Goal: Transaction & Acquisition: Purchase product/service

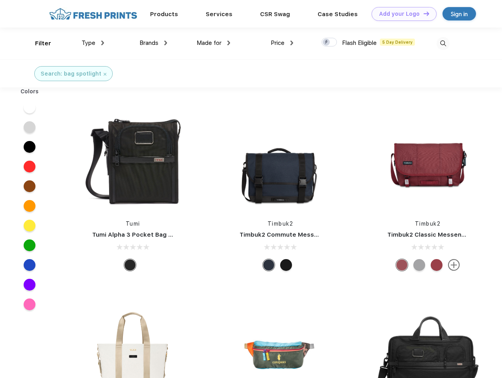
scroll to position [0, 0]
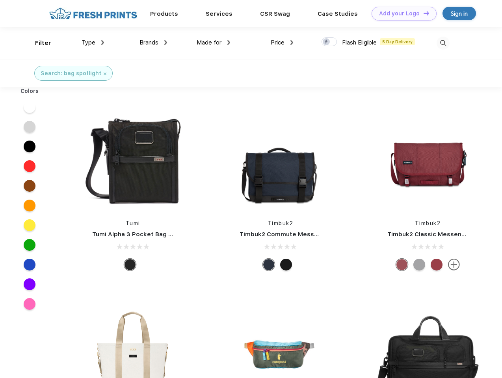
click at [401, 13] on link "Add your Logo Design Tool" at bounding box center [403, 14] width 65 height 14
click at [0, 0] on div "Design Tool" at bounding box center [0, 0] width 0 height 0
click at [422, 13] on link "Add your Logo Design Tool" at bounding box center [403, 14] width 65 height 14
click at [38, 43] on div "Filter" at bounding box center [43, 43] width 16 height 9
click at [93, 43] on span "Type" at bounding box center [88, 42] width 14 height 7
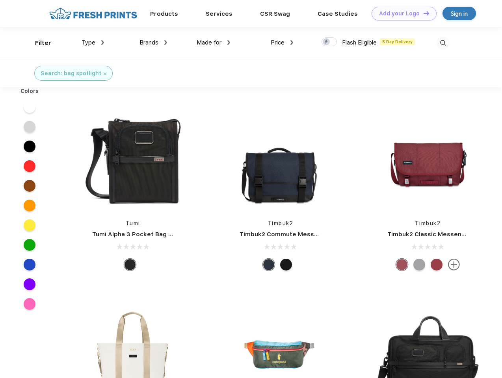
click at [153, 43] on span "Brands" at bounding box center [148, 42] width 19 height 7
click at [213, 43] on span "Made for" at bounding box center [208, 42] width 25 height 7
click at [282, 43] on span "Price" at bounding box center [277, 42] width 14 height 7
click at [329, 42] on div at bounding box center [328, 41] width 15 height 9
click at [326, 42] on input "checkbox" at bounding box center [323, 39] width 5 height 5
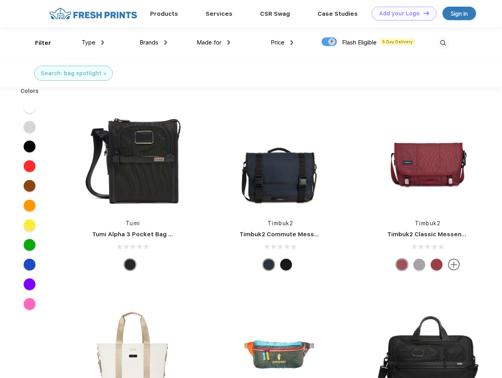
click at [442, 43] on img at bounding box center [442, 43] width 13 height 13
